Goal: Task Accomplishment & Management: Manage account settings

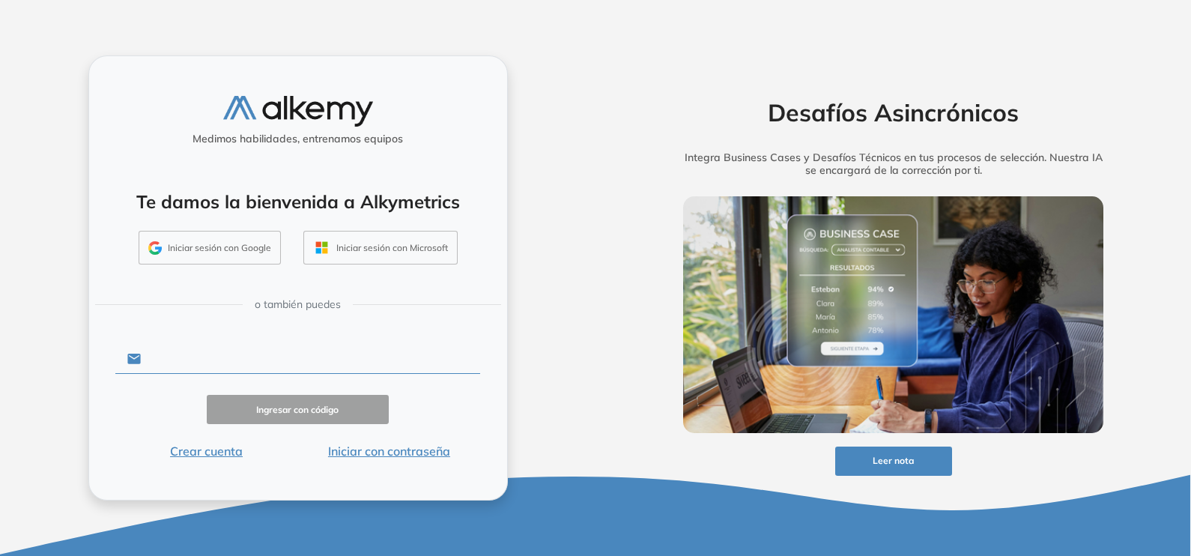
click at [213, 365] on input "text" at bounding box center [310, 359] width 339 height 28
type input "**********"
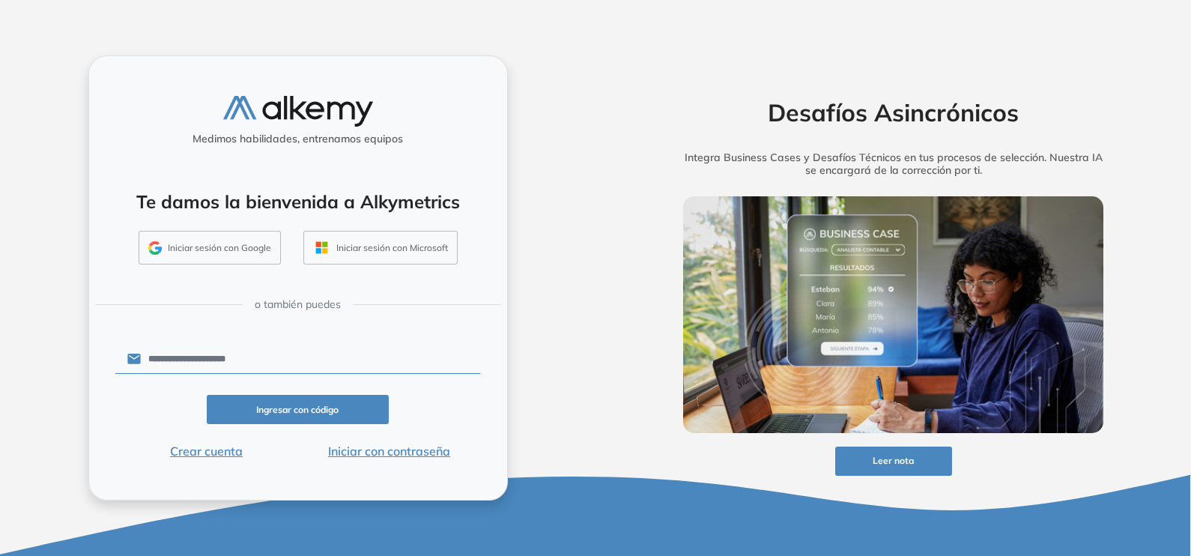
click at [362, 446] on button "Iniciar con contraseña" at bounding box center [388, 451] width 183 height 18
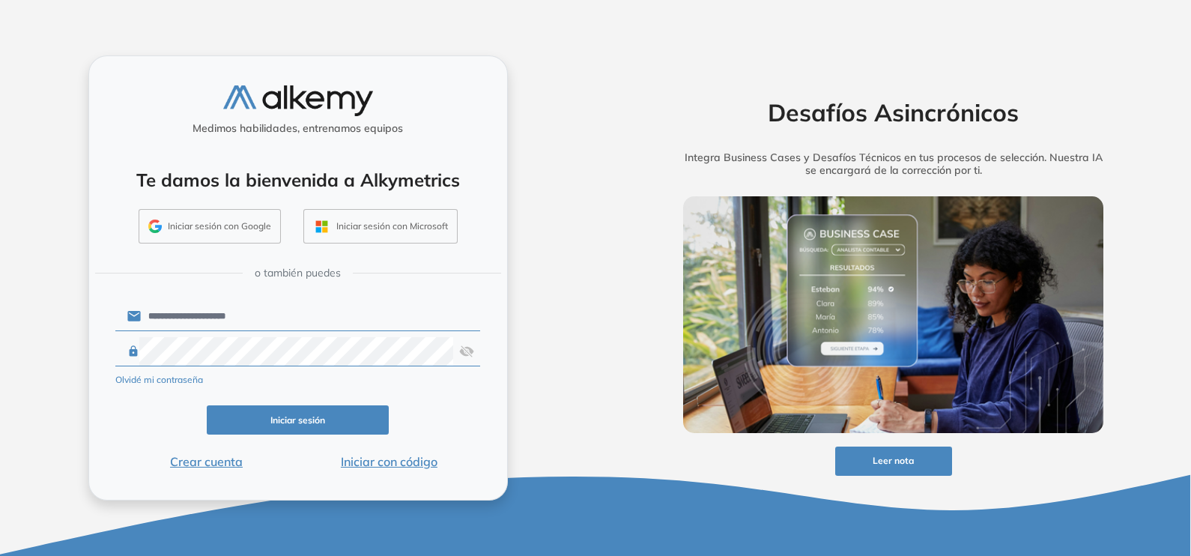
click at [309, 415] on button "Iniciar sesión" at bounding box center [298, 419] width 183 height 29
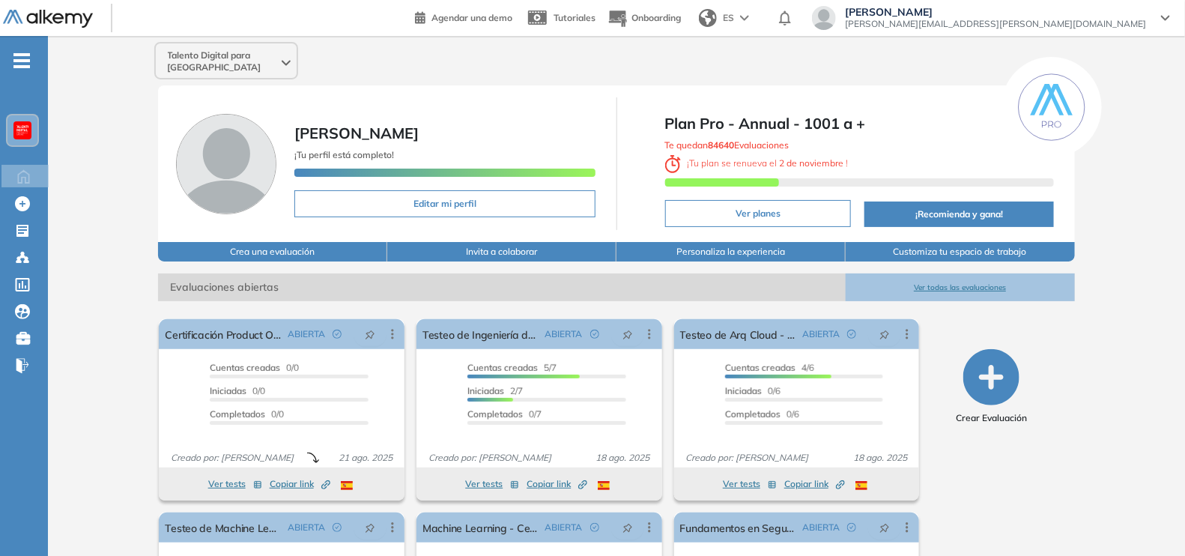
click at [25, 127] on img at bounding box center [22, 130] width 12 height 12
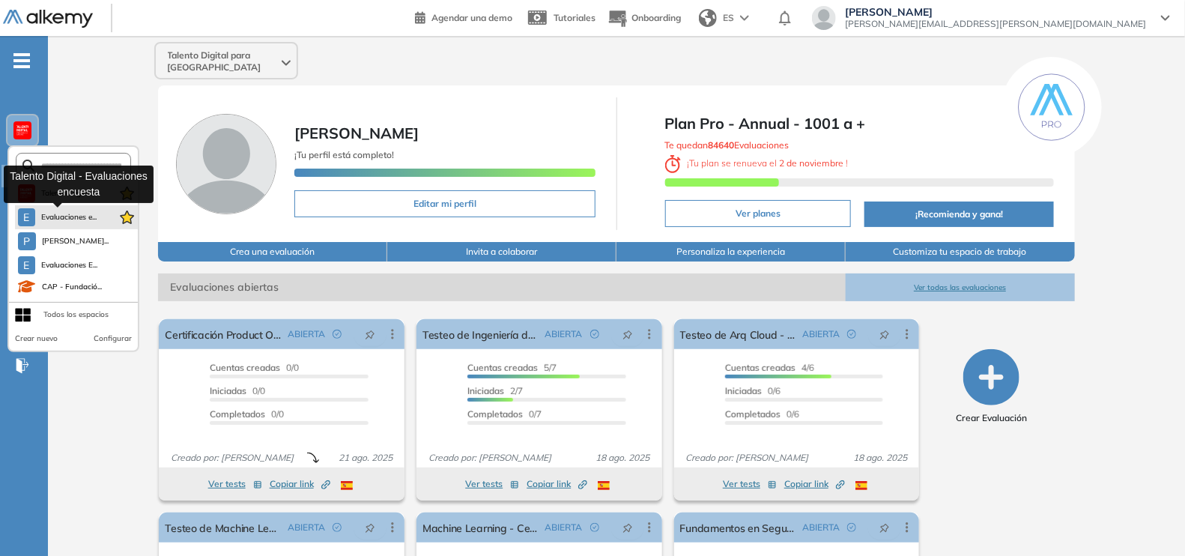
click at [65, 216] on span "Evaluaciones e..." at bounding box center [69, 217] width 56 height 12
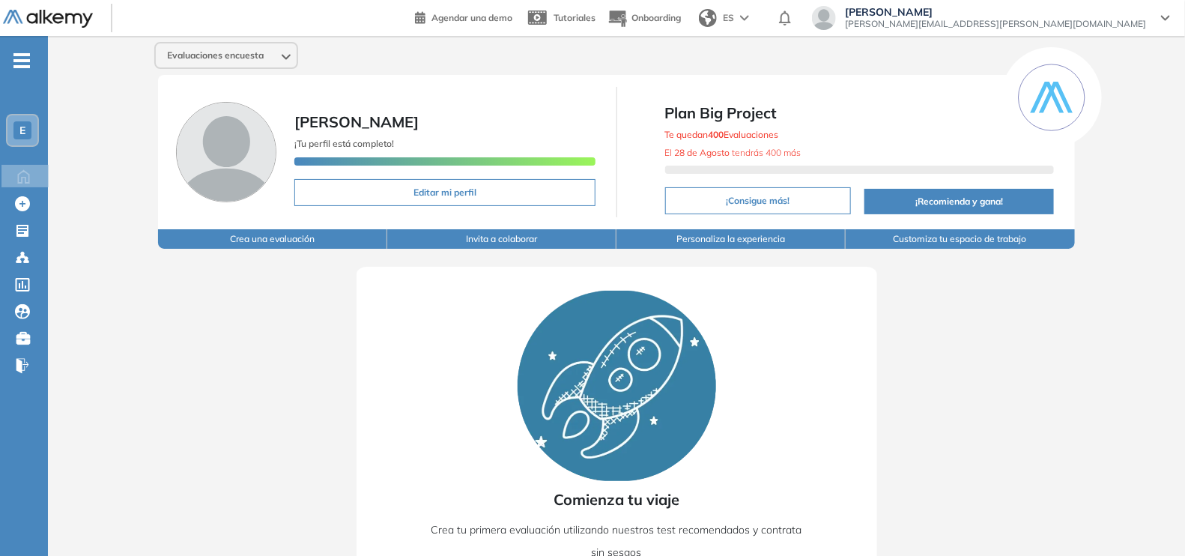
click at [22, 127] on span "E" at bounding box center [22, 130] width 6 height 12
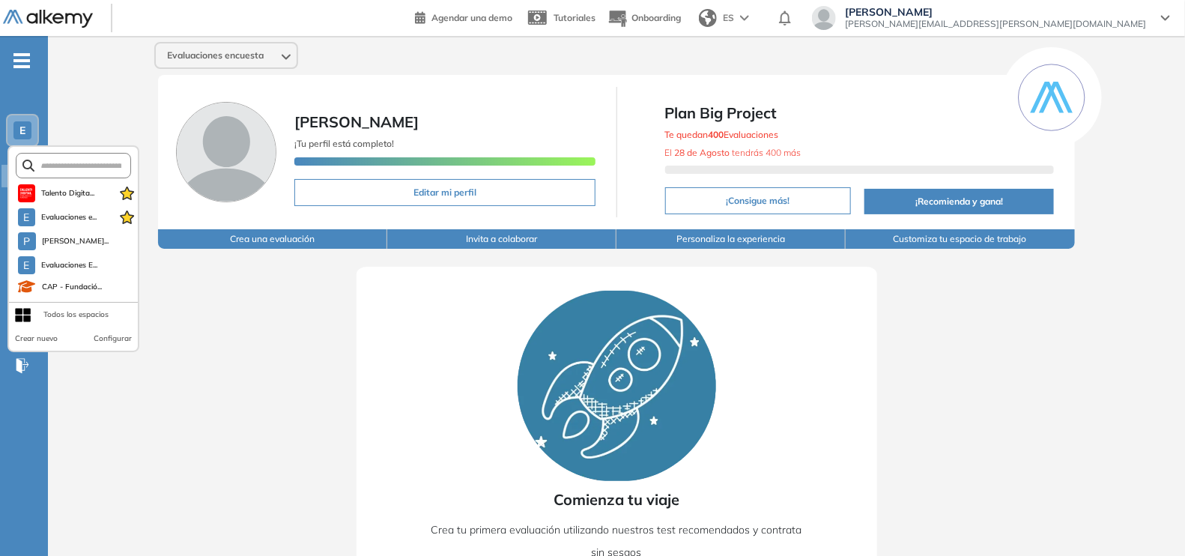
click at [73, 318] on div "Todos los espacios" at bounding box center [75, 315] width 65 height 12
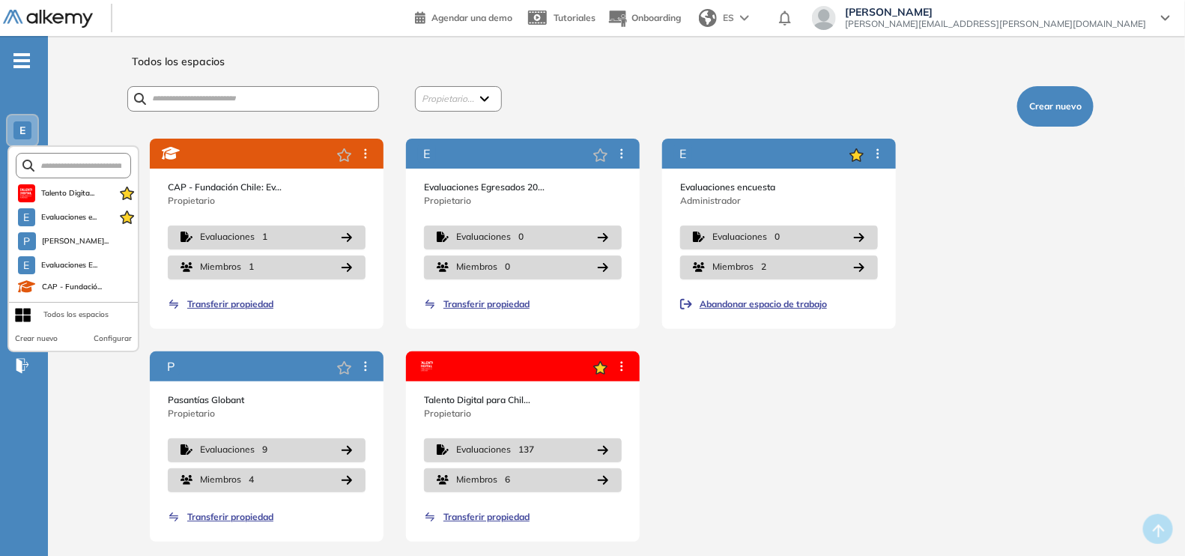
scroll to position [7, 0]
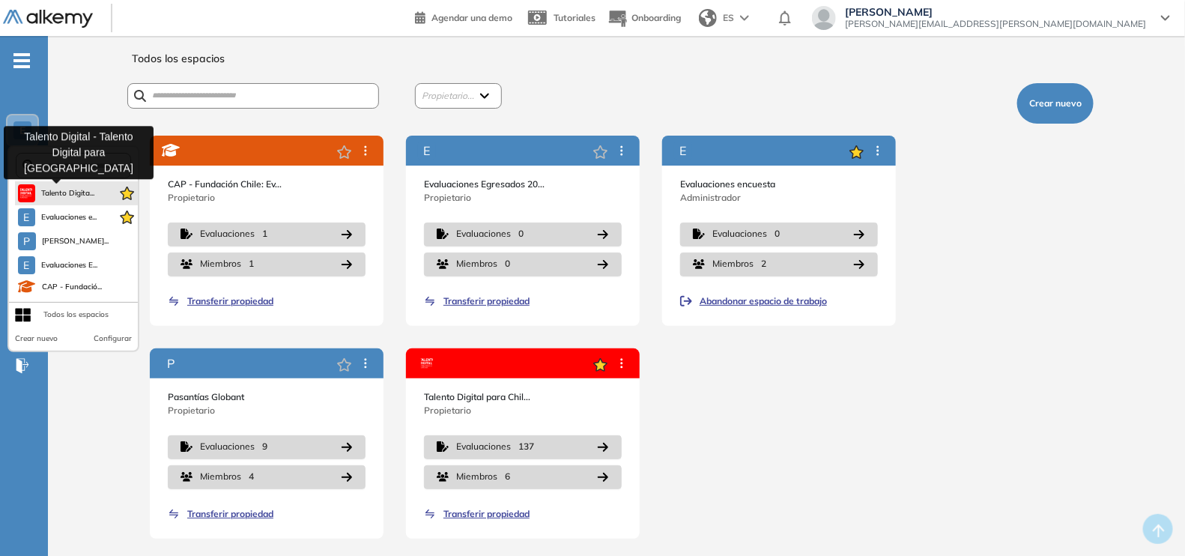
click at [52, 187] on span "Talento Digita..." at bounding box center [68, 193] width 54 height 12
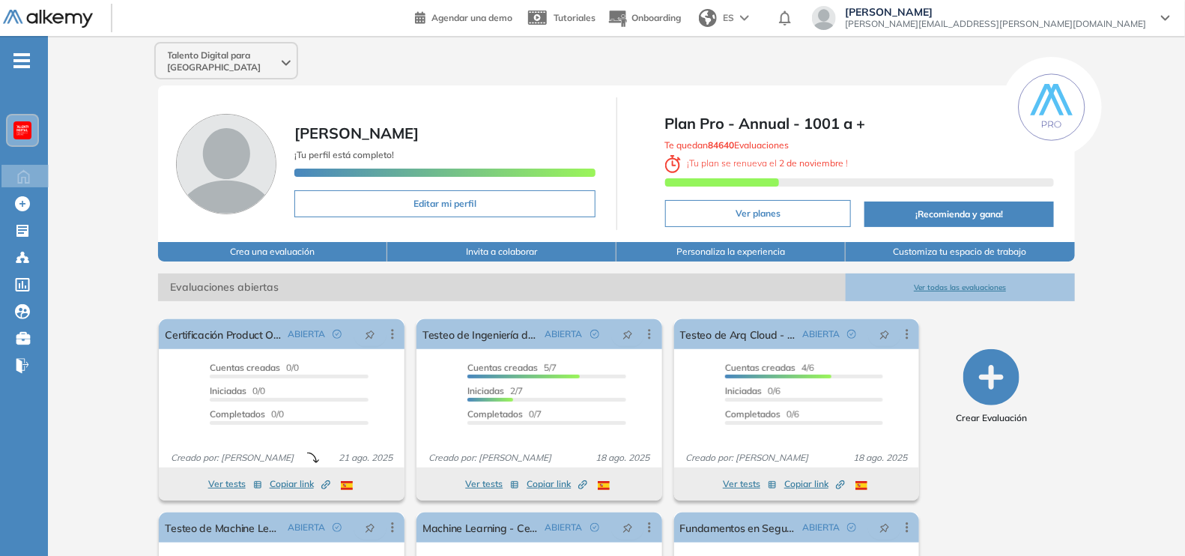
click at [24, 135] on img at bounding box center [22, 130] width 12 height 12
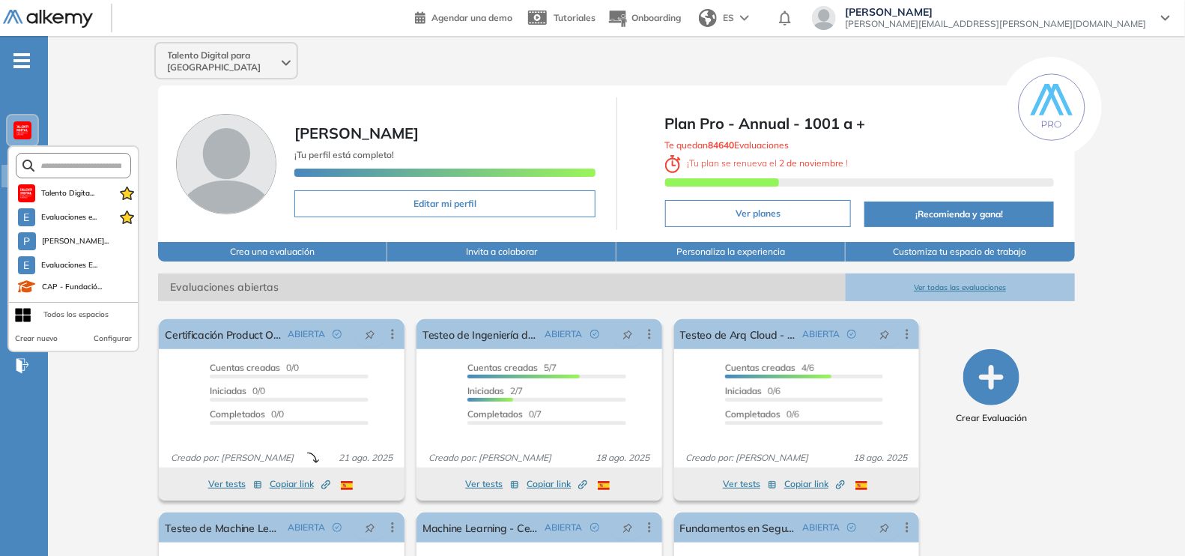
click at [109, 336] on button "Configurar" at bounding box center [113, 339] width 38 height 12
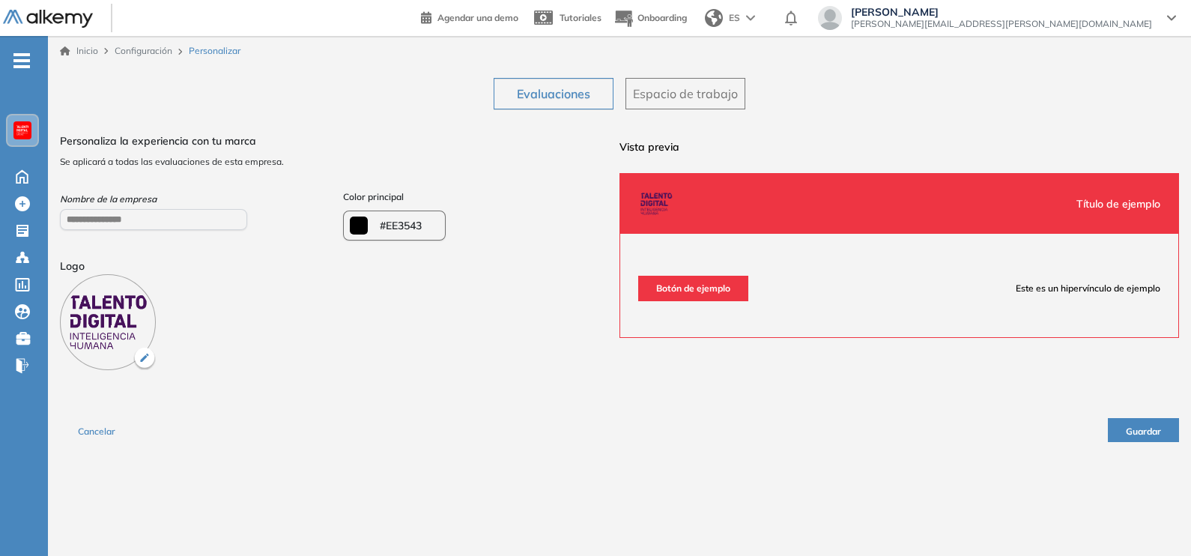
click at [672, 93] on span "Espacio de trabajo" at bounding box center [685, 94] width 105 height 18
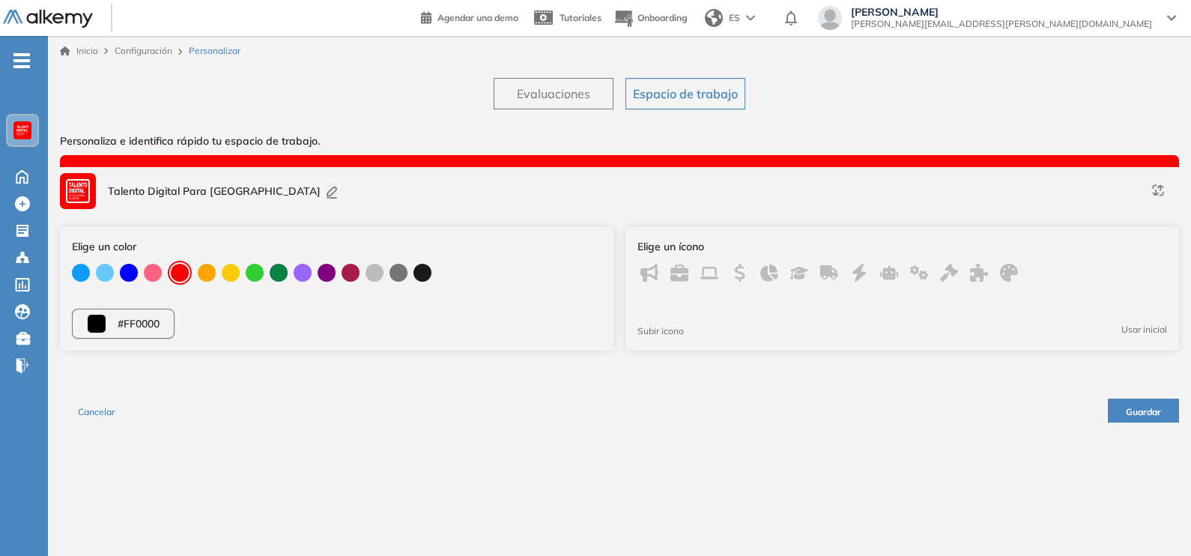
click at [135, 54] on span "Configuración" at bounding box center [144, 50] width 58 height 11
click at [26, 171] on icon at bounding box center [22, 175] width 26 height 18
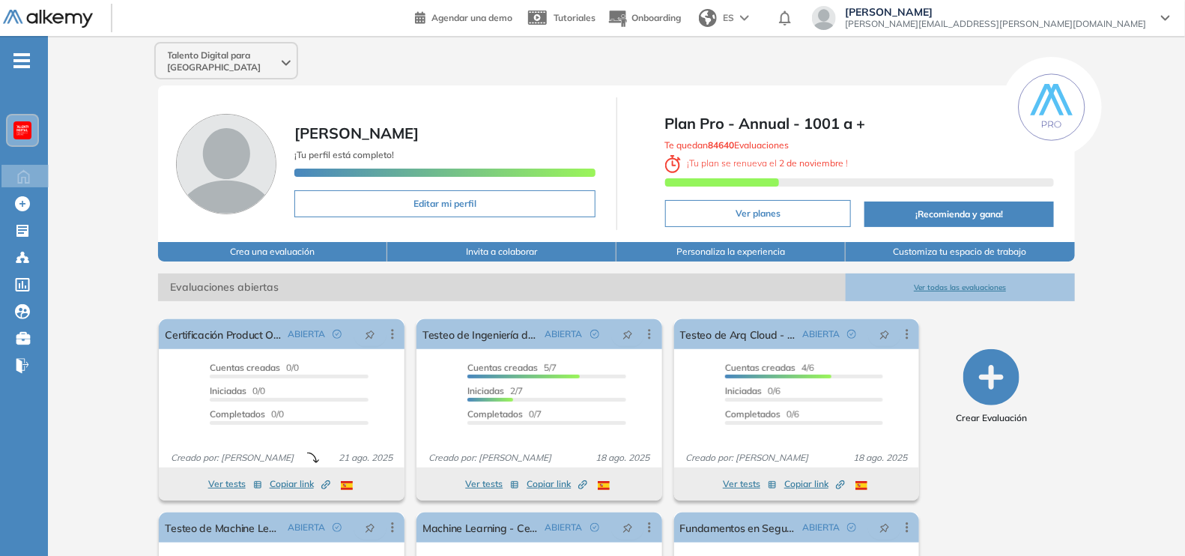
click at [22, 52] on div "-" at bounding box center [22, 48] width 45 height 12
click at [19, 65] on span "-" at bounding box center [21, 59] width 16 height 12
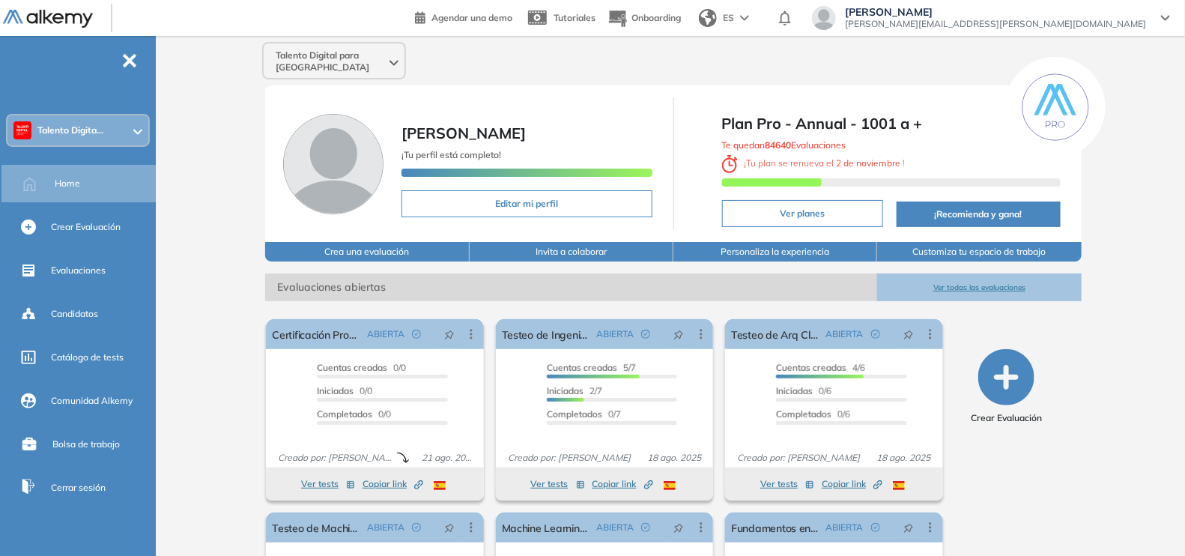
click at [135, 129] on icon at bounding box center [137, 132] width 9 height 6
click at [199, 257] on div "Talento Digital para Chile Maricel Moraga ¡Tu perfil está completo! Editar mi p…" at bounding box center [673, 374] width 1023 height 676
click at [133, 127] on div at bounding box center [137, 130] width 9 height 12
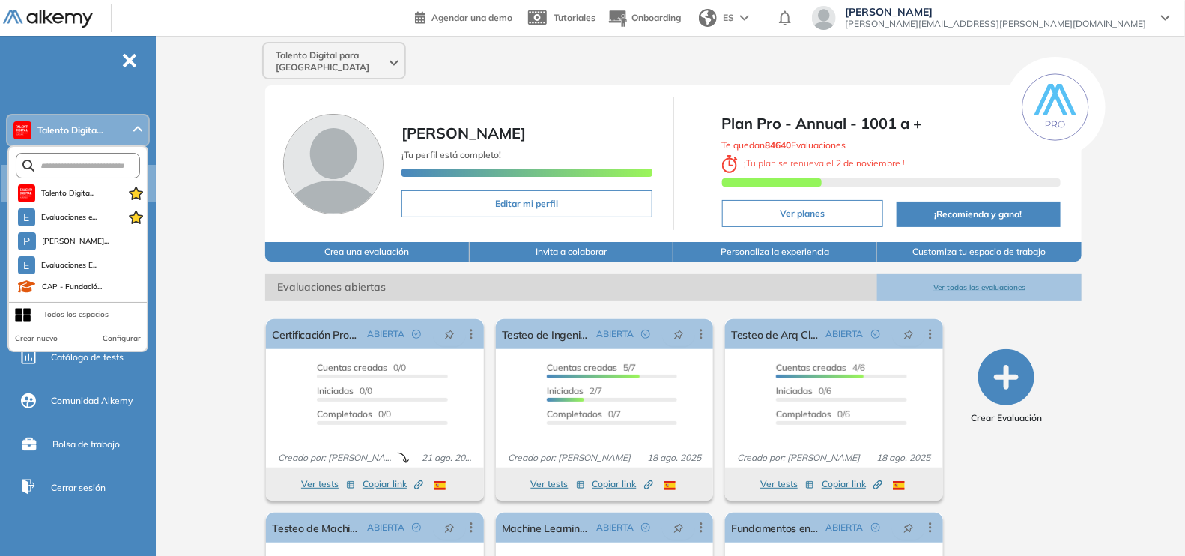
click at [126, 339] on button "Configurar" at bounding box center [122, 339] width 38 height 12
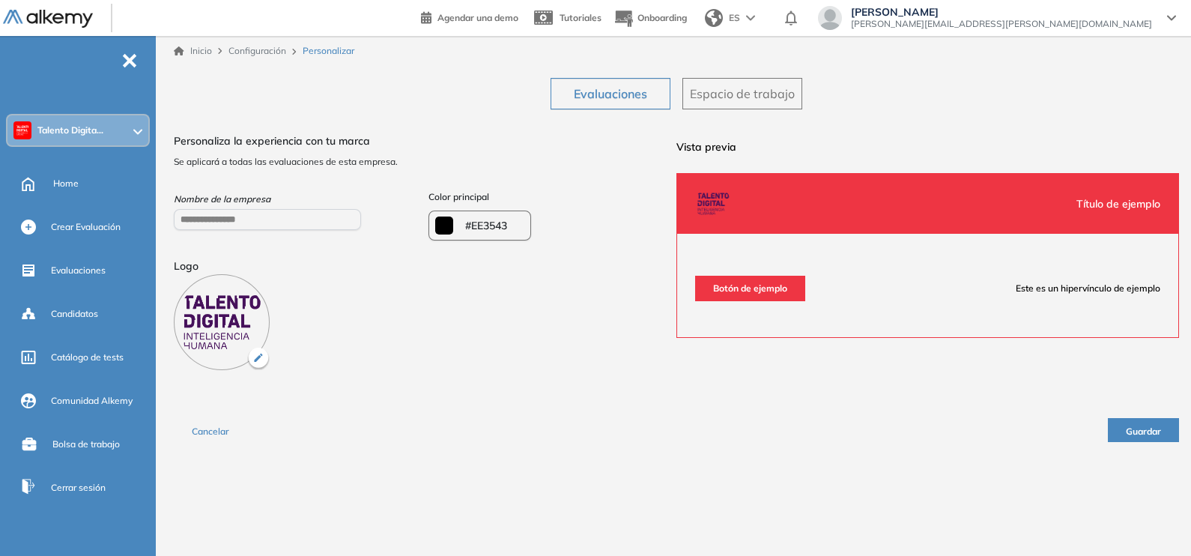
click at [731, 94] on span "Espacio de trabajo" at bounding box center [742, 94] width 105 height 18
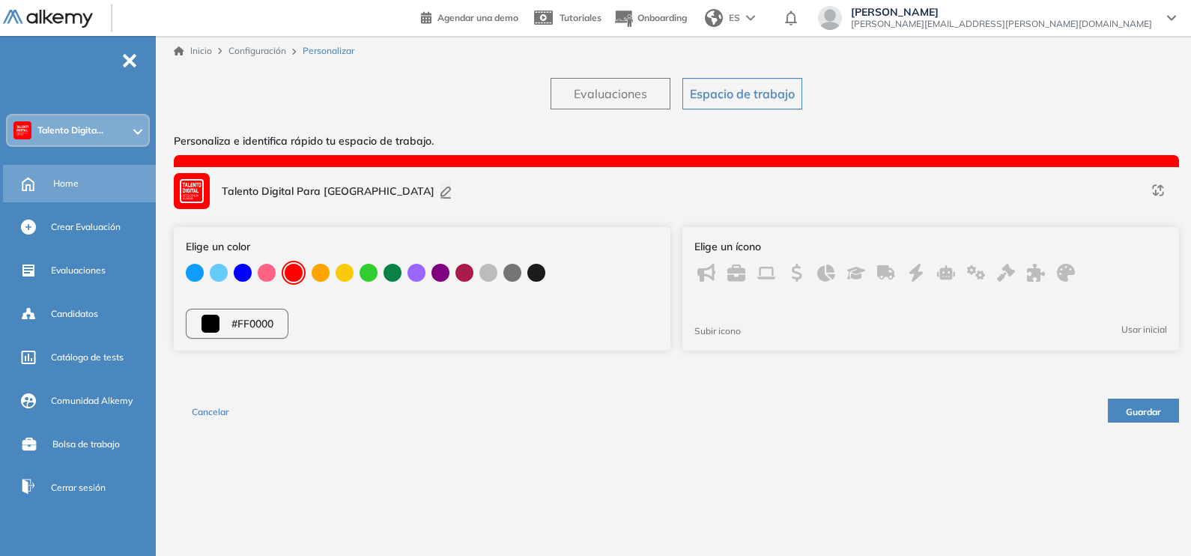
click at [64, 181] on span "Home" at bounding box center [65, 183] width 25 height 13
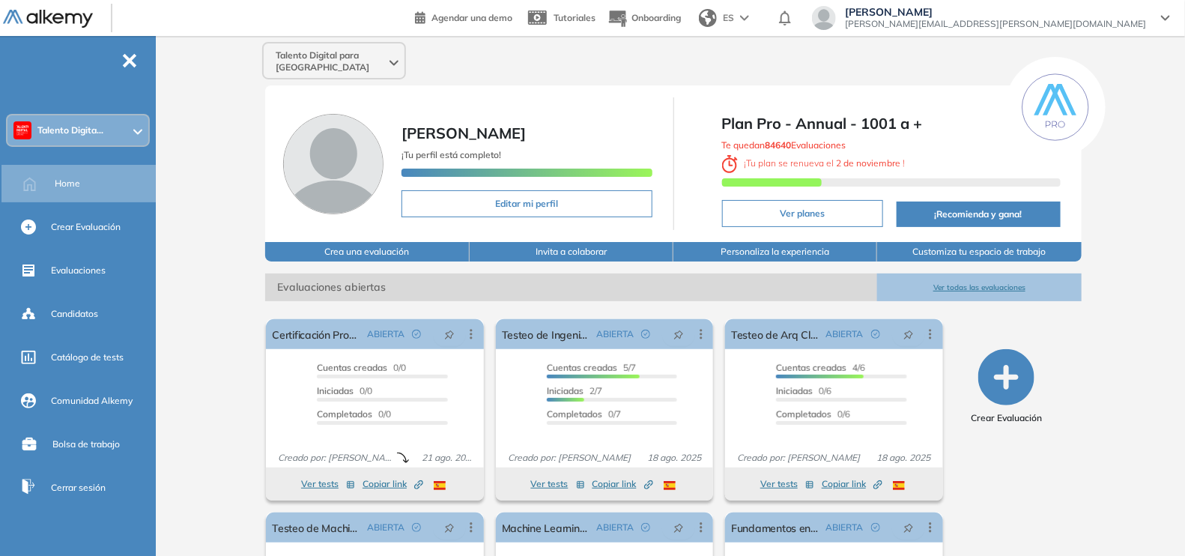
click at [1156, 16] on div "Maricel Moraga maricel.moraga@fch.cl" at bounding box center [991, 18] width 358 height 24
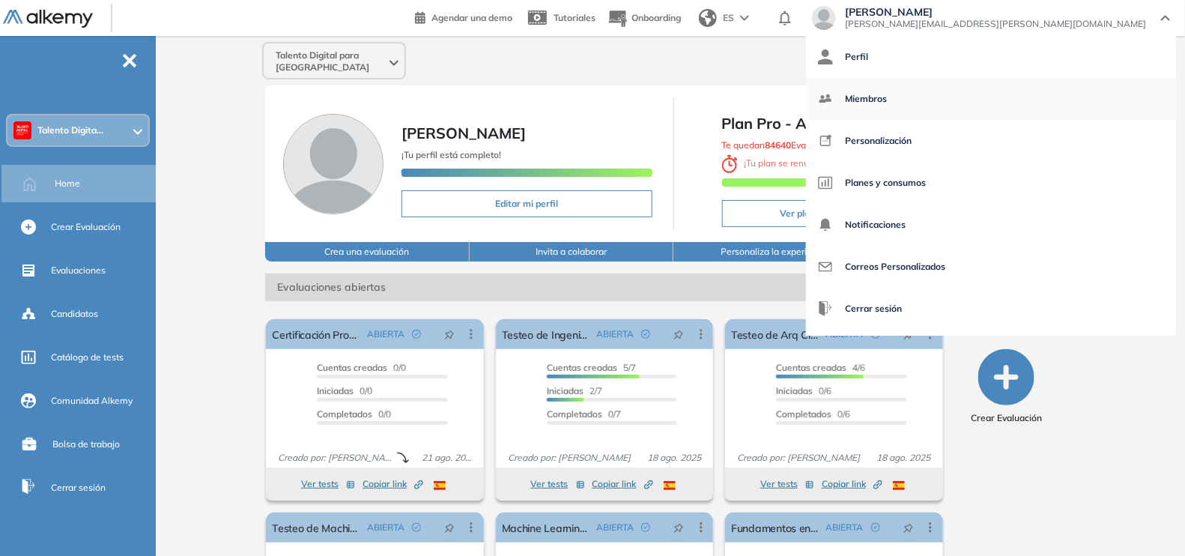
click at [887, 91] on span "Miembros" at bounding box center [866, 99] width 42 height 36
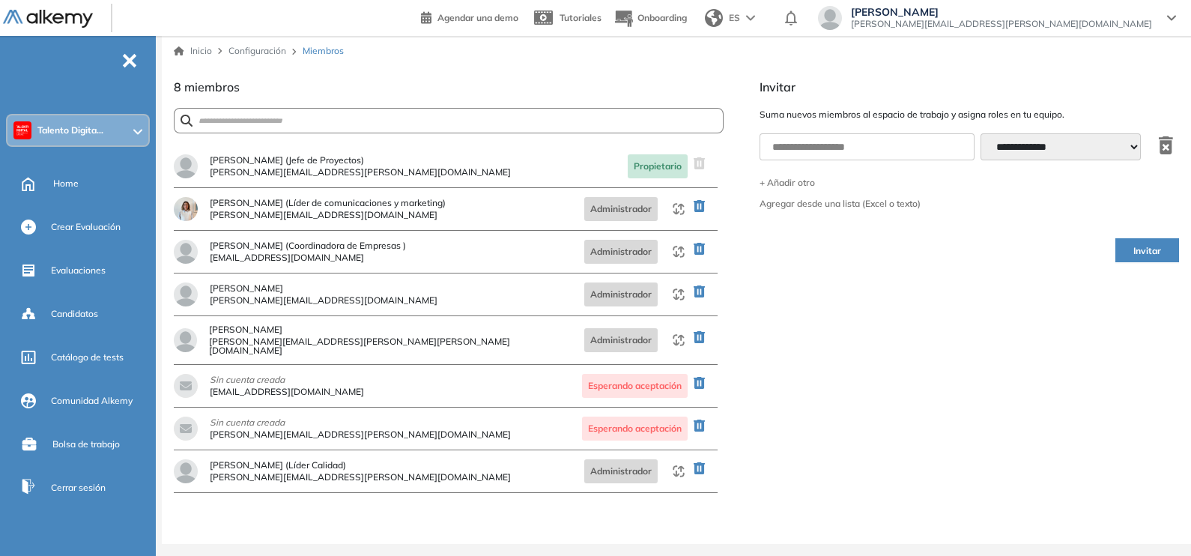
drag, startPoint x: 401, startPoint y: 300, endPoint x: 210, endPoint y: 301, distance: 191.0
click at [210, 301] on div "catalina carrasco catalina+partners@talentodigitalparachile.cl Administrador" at bounding box center [446, 294] width 544 height 43
copy span "catalina+partners@talentodigitalparachile.cl"
click at [103, 118] on div "Talento Digita..." at bounding box center [77, 130] width 141 height 30
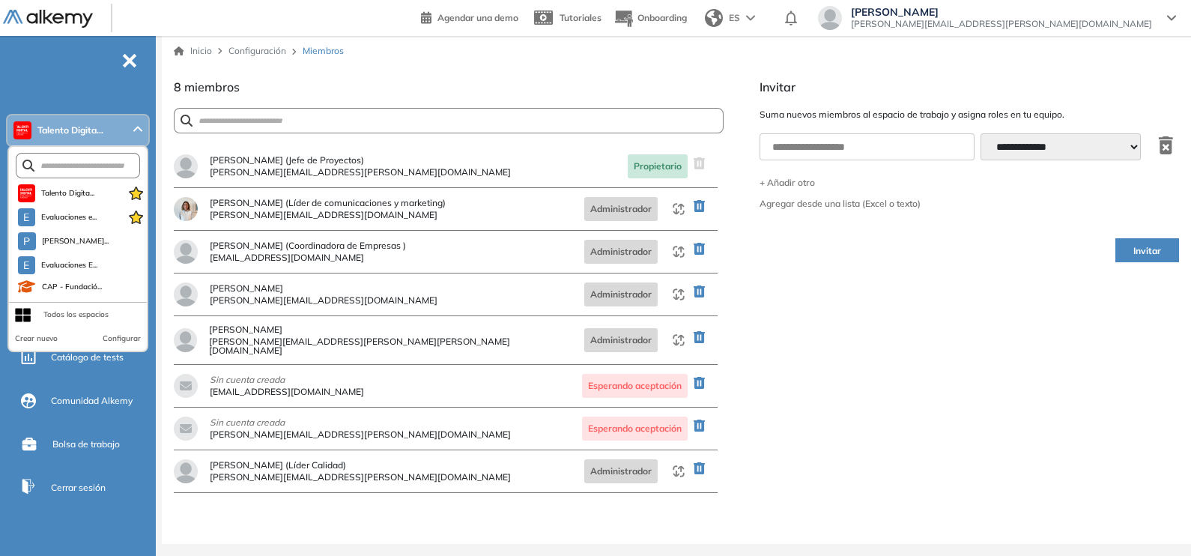
click at [70, 316] on div "Todos los espacios" at bounding box center [75, 315] width 65 height 12
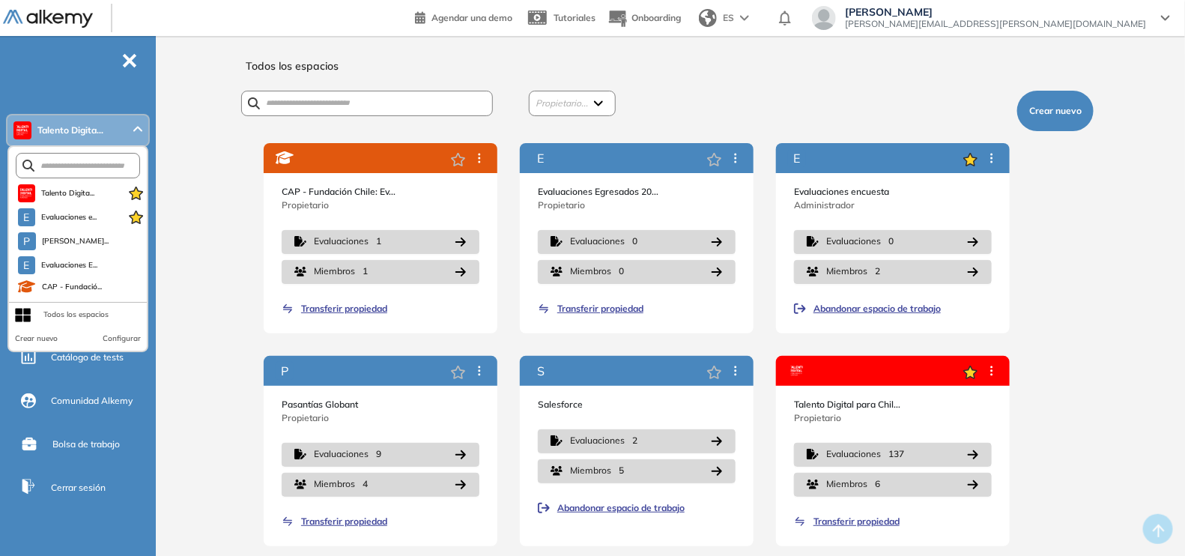
scroll to position [7, 0]
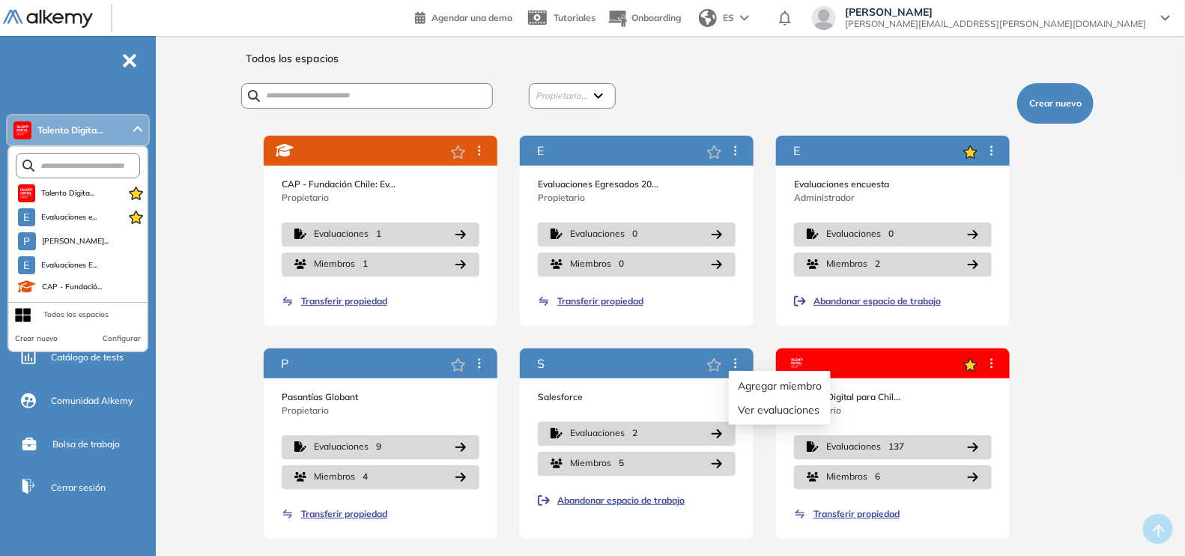
click at [739, 371] on div "Agregar miembro Ver evaluaciones" at bounding box center [780, 398] width 102 height 54
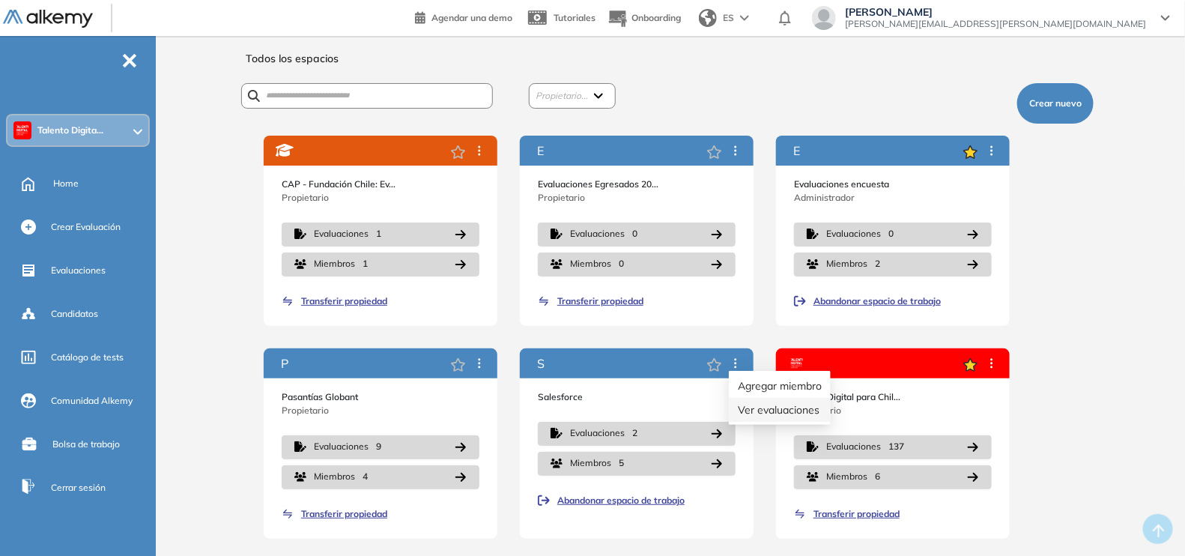
click at [766, 407] on span "Ver evaluaciones" at bounding box center [779, 409] width 82 height 13
click at [86, 119] on div "Talento Digita..." at bounding box center [77, 130] width 141 height 30
click at [559, 359] on div "S" at bounding box center [637, 363] width 234 height 30
click at [717, 366] on icon "button" at bounding box center [714, 364] width 14 height 13
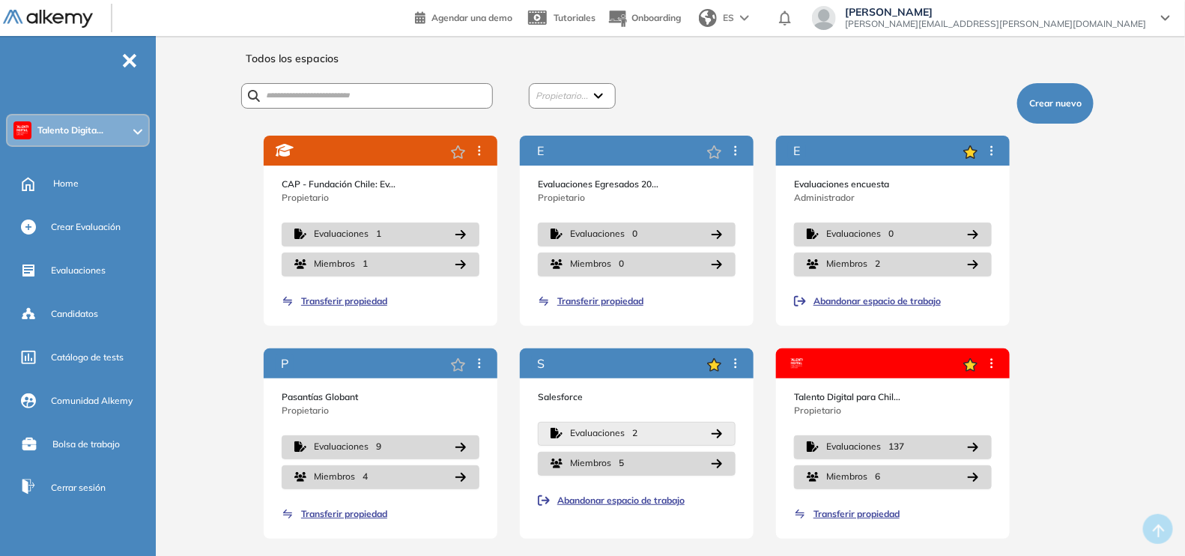
click at [577, 431] on span "Evaluaciones" at bounding box center [597, 433] width 55 height 14
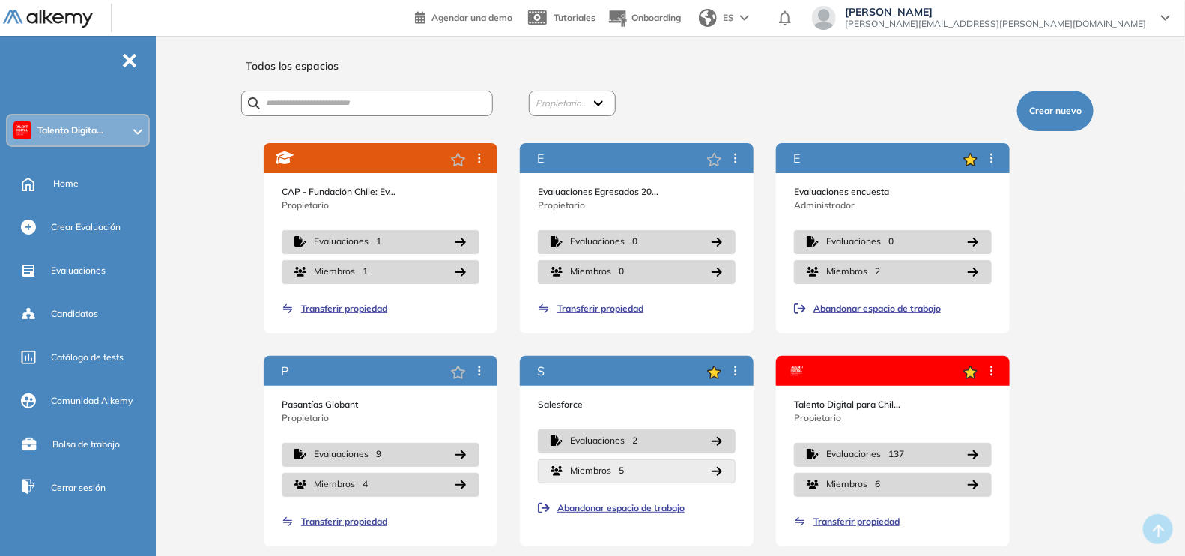
click at [625, 468] on button "Miembros 5" at bounding box center [637, 471] width 198 height 24
click at [715, 471] on icon "button" at bounding box center [716, 471] width 10 height 9
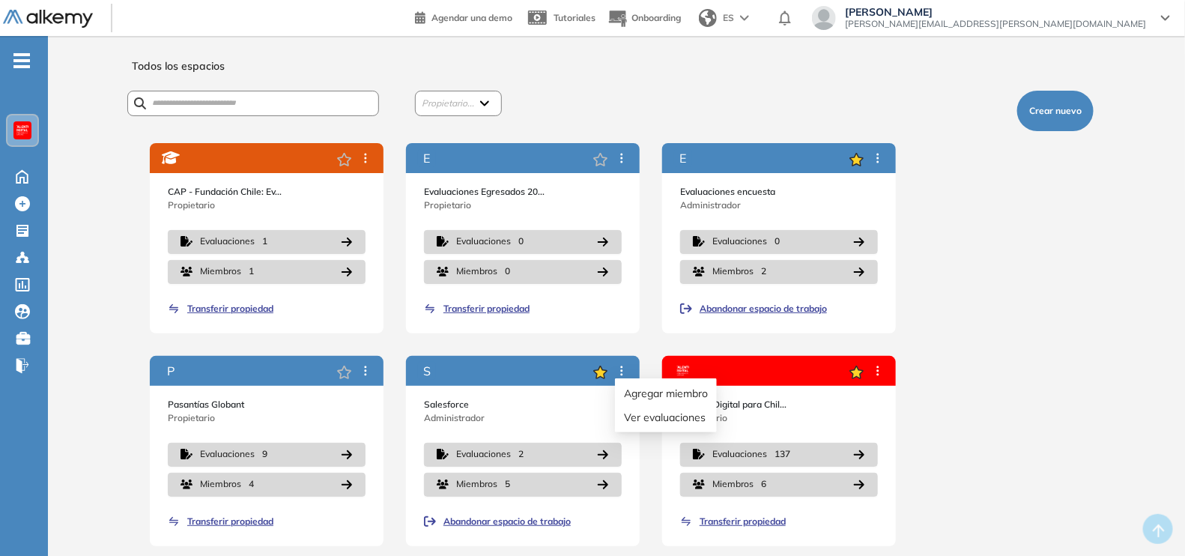
click at [622, 368] on icon at bounding box center [622, 371] width 12 height 12
click at [642, 417] on span "Ver evaluaciones" at bounding box center [665, 416] width 82 height 13
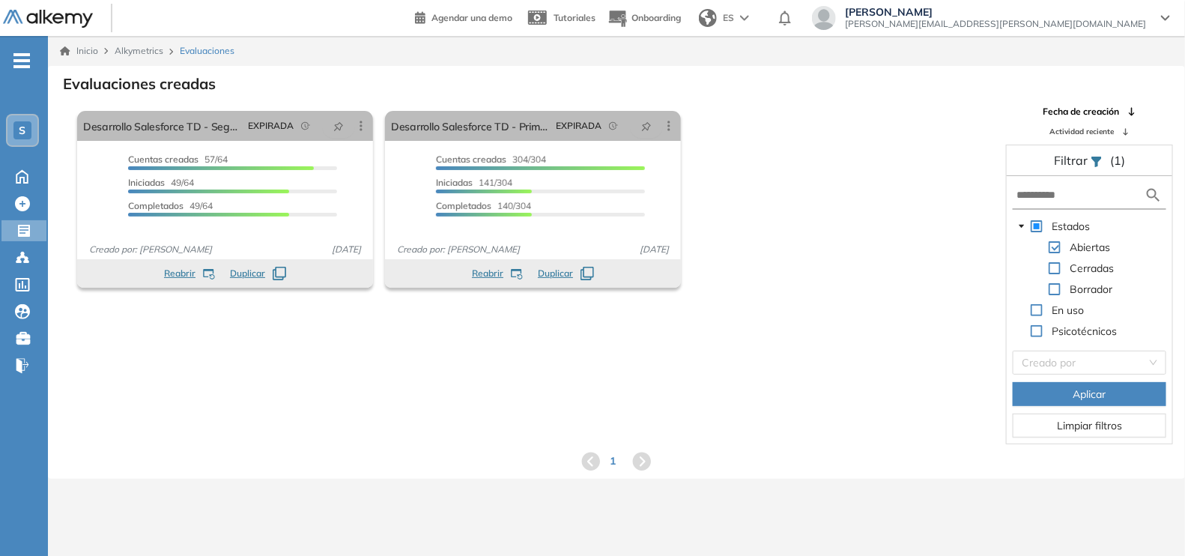
click at [26, 64] on span "-" at bounding box center [21, 59] width 16 height 12
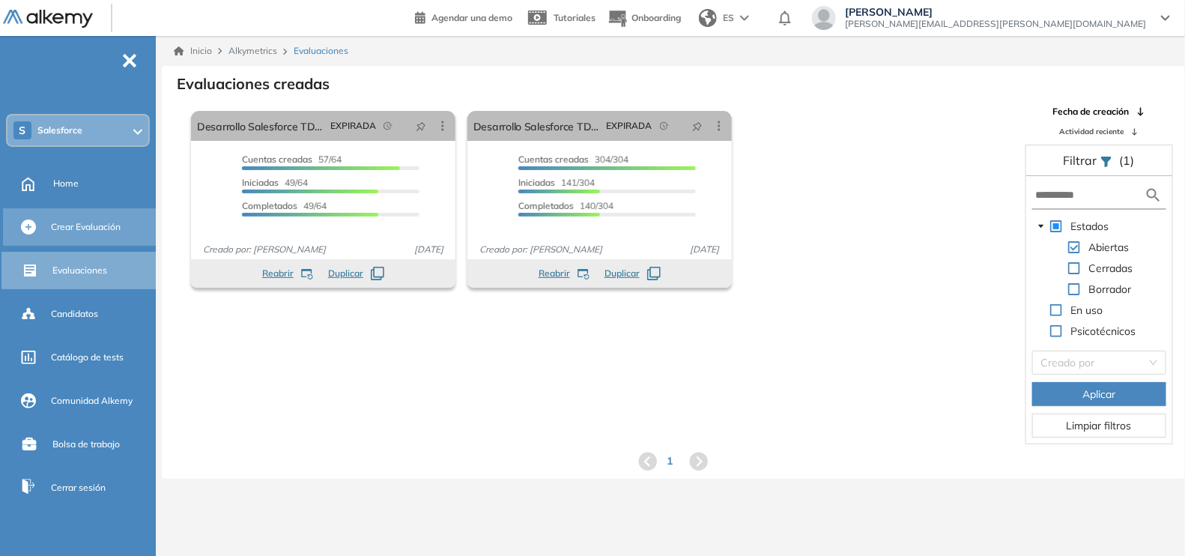
click at [86, 220] on span "Crear Evaluación" at bounding box center [86, 226] width 70 height 13
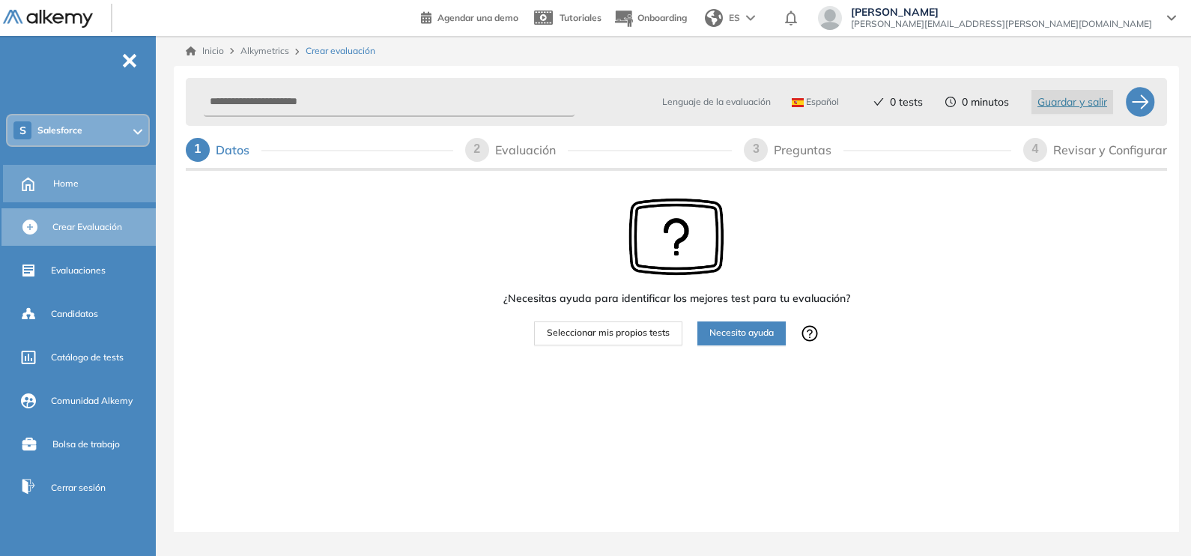
click at [67, 177] on span "Home" at bounding box center [65, 183] width 25 height 13
